Goal: Information Seeking & Learning: Find specific fact

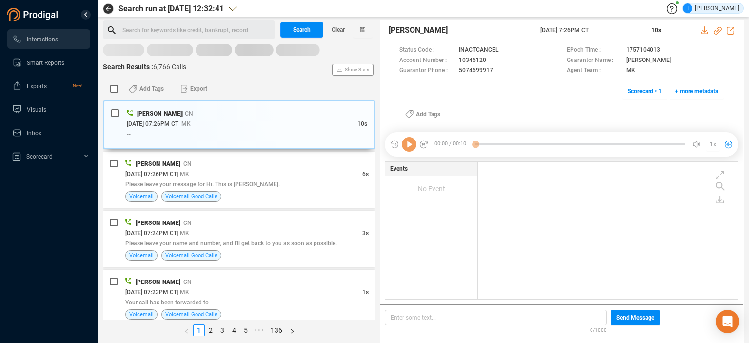
scroll to position [135, 255]
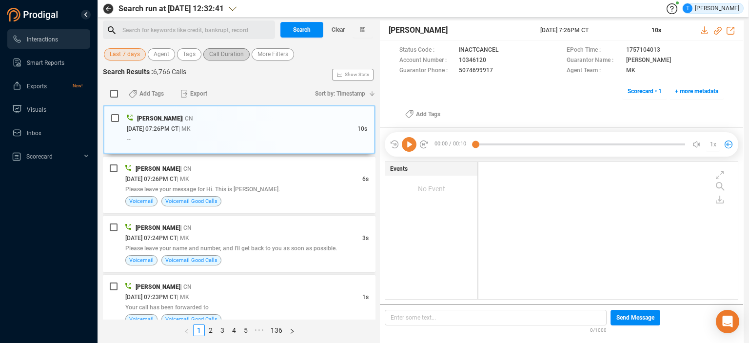
click at [217, 56] on span "Call Duration" at bounding box center [226, 54] width 35 height 12
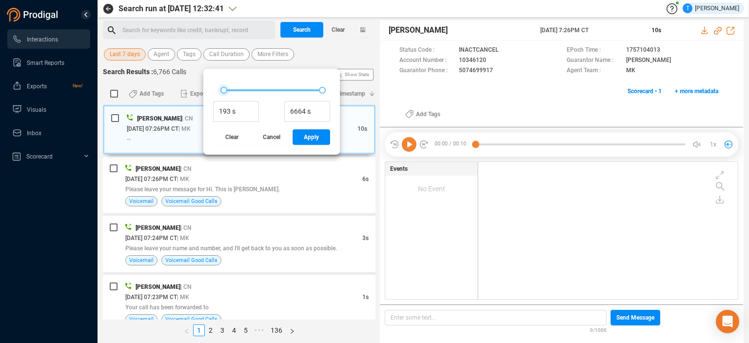
click at [221, 87] on div at bounding box center [223, 90] width 7 height 7
type input "225 s"
click at [222, 87] on div at bounding box center [224, 90] width 7 height 7
click at [304, 137] on span "Apply" at bounding box center [311, 137] width 15 height 16
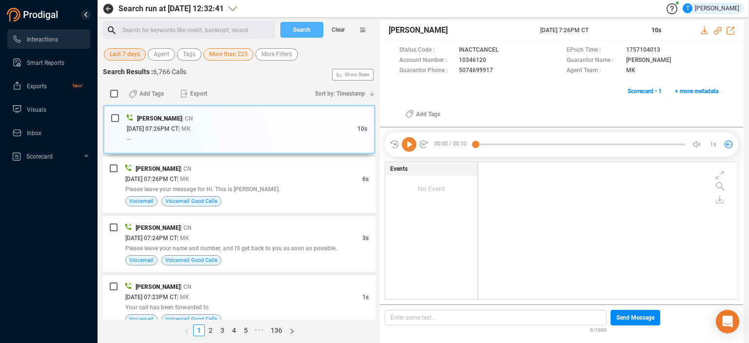
click at [304, 31] on span "Search" at bounding box center [302, 30] width 18 height 16
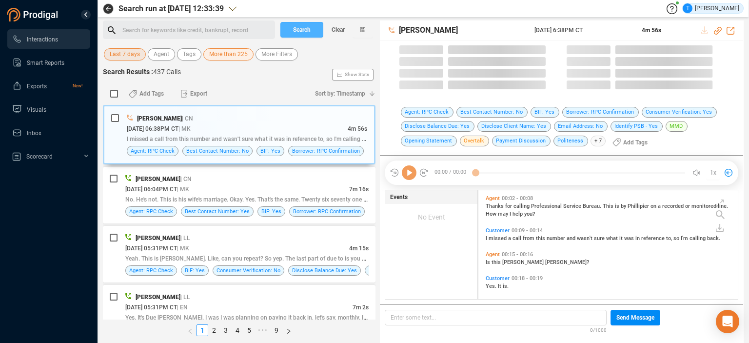
scroll to position [107, 255]
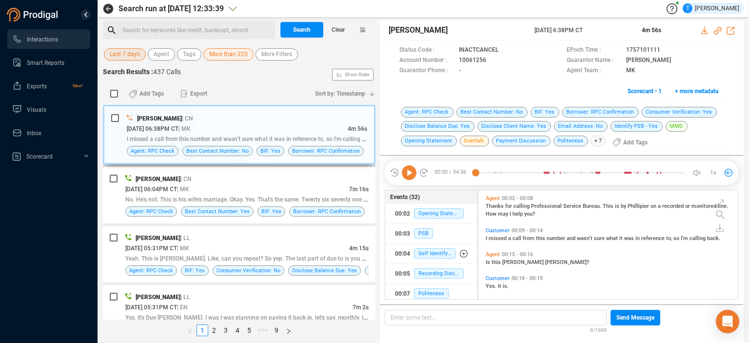
click at [277, 124] on div "[DATE] 06:38PM CT | MK" at bounding box center [237, 128] width 221 height 10
click at [493, 61] on icon at bounding box center [492, 60] width 5 height 6
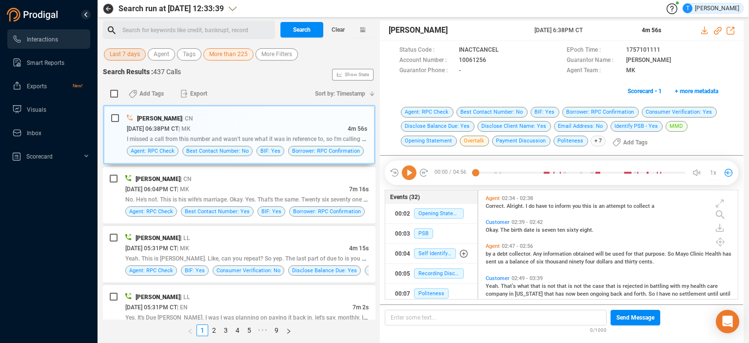
scroll to position [554, 0]
click at [313, 181] on div "[PERSON_NAME] | CN" at bounding box center [246, 179] width 243 height 10
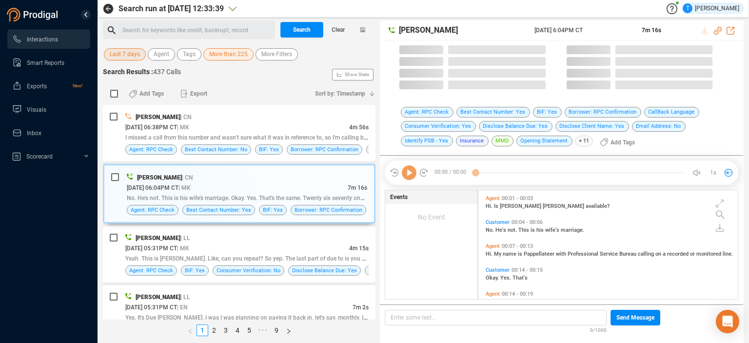
scroll to position [107, 255]
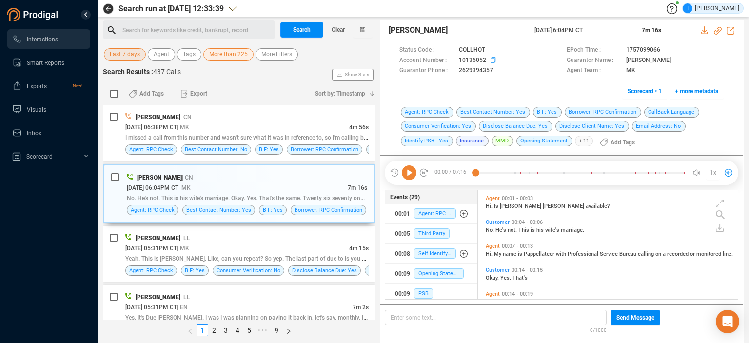
click at [490, 60] on icon at bounding box center [494, 61] width 8 height 8
click at [410, 175] on icon at bounding box center [409, 172] width 15 height 15
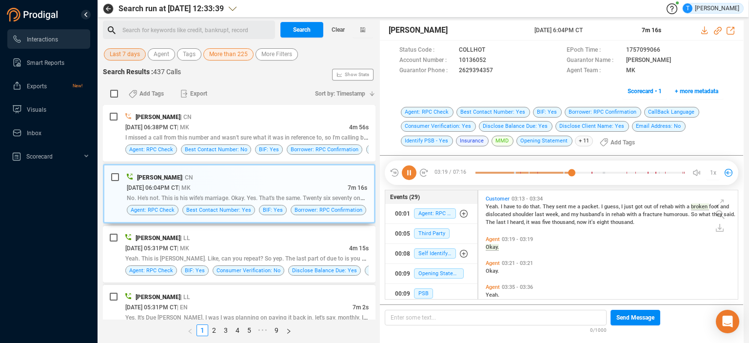
scroll to position [920, 0]
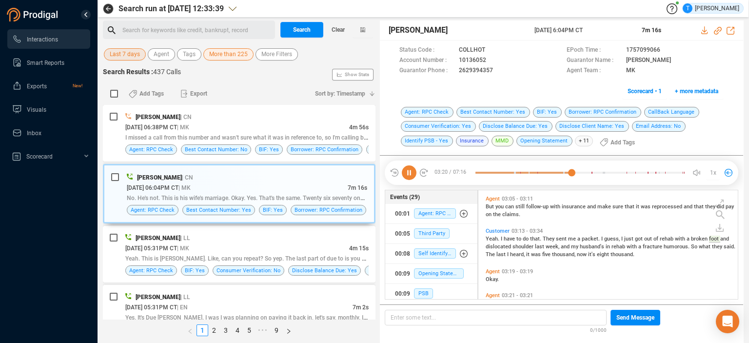
click at [410, 172] on icon at bounding box center [409, 172] width 15 height 15
click at [274, 256] on span "Yeah. This is [PERSON_NAME]. Like, can you repeat? So yep. The last part of due…" at bounding box center [267, 258] width 285 height 8
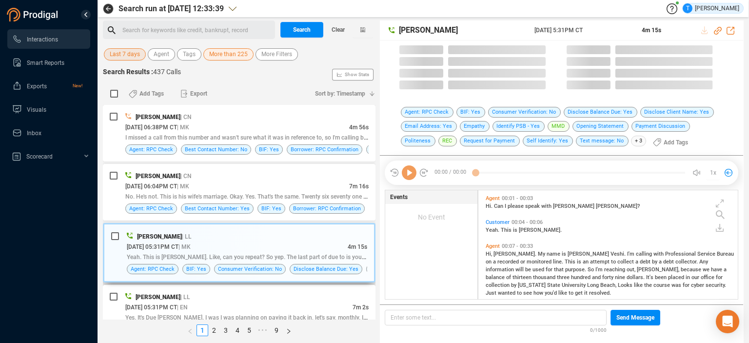
scroll to position [107, 255]
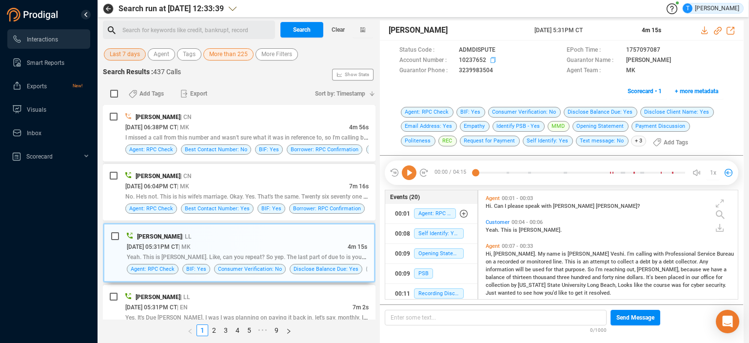
click at [491, 60] on icon at bounding box center [494, 61] width 8 height 8
click at [409, 169] on icon at bounding box center [409, 172] width 15 height 15
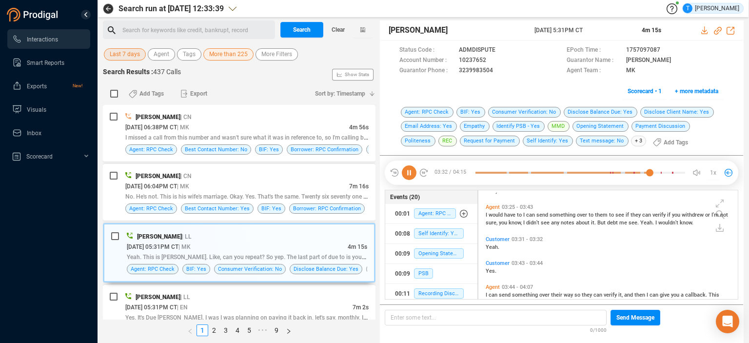
scroll to position [527, 0]
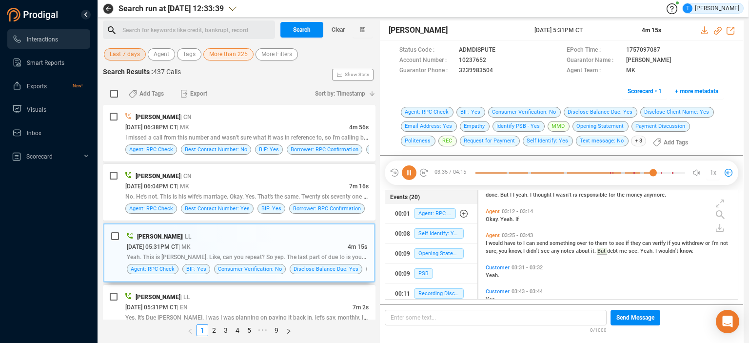
click at [410, 169] on icon at bounding box center [409, 172] width 15 height 15
click at [493, 60] on icon at bounding box center [494, 61] width 8 height 8
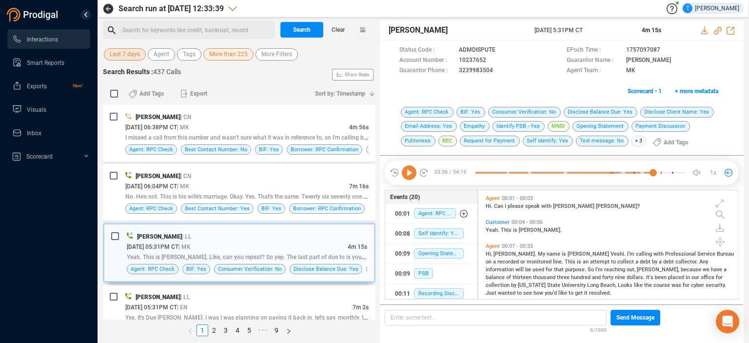
scroll to position [47, 0]
